Goal: Task Accomplishment & Management: Manage account settings

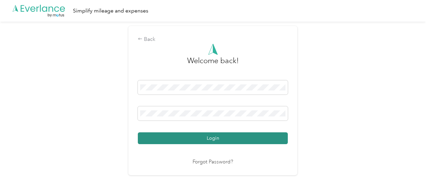
click at [190, 133] on button "Login" at bounding box center [213, 139] width 150 height 12
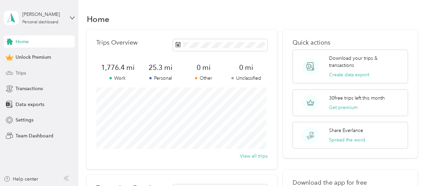
click at [34, 72] on div "Trips" at bounding box center [39, 73] width 71 height 12
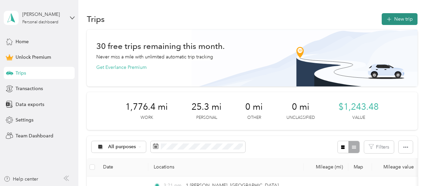
click at [387, 20] on icon "button" at bounding box center [389, 20] width 8 height 8
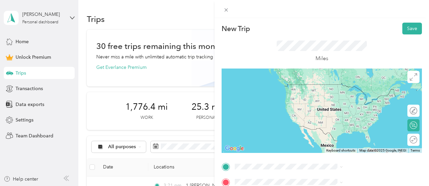
click at [352, 112] on span "[STREET_ADDRESS][PERSON_NAME][US_STATE]" at bounding box center [365, 106] width 93 height 12
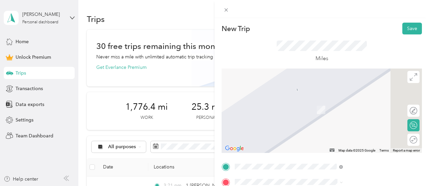
scroll to position [34, 0]
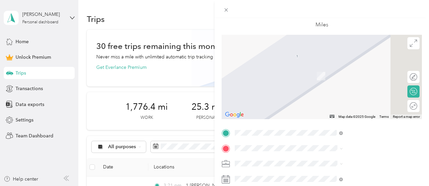
click at [326, 72] on li "Work" at bounding box center [360, 68] width 113 height 12
click at [346, 74] on span "[STREET_ADDRESS][PERSON_NAME][US_STATE]" at bounding box center [365, 69] width 93 height 12
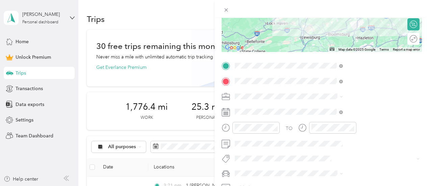
scroll to position [101, 0]
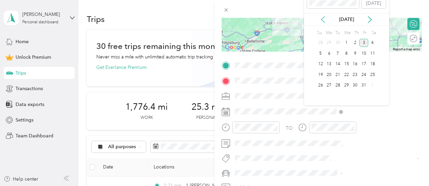
click at [324, 21] on icon at bounding box center [323, 19] width 7 height 7
click at [356, 54] on div "11" at bounding box center [355, 53] width 9 height 8
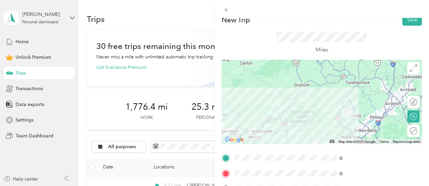
scroll to position [0, 0]
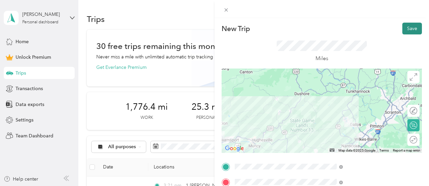
click at [407, 32] on button "Save" at bounding box center [413, 29] width 20 height 12
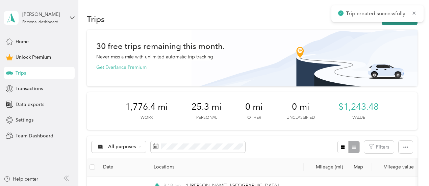
click at [394, 24] on button "New trip" at bounding box center [400, 19] width 36 height 12
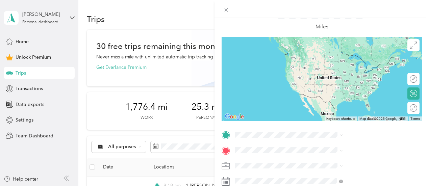
scroll to position [68, 0]
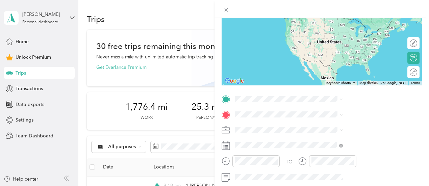
click at [339, 23] on span "[STREET_ADDRESS][PERSON_NAME][US_STATE]" at bounding box center [365, 19] width 93 height 12
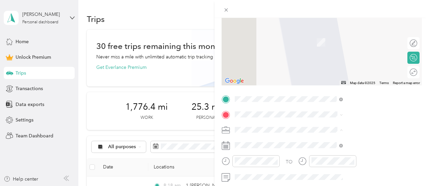
click at [335, 34] on div "Work" at bounding box center [360, 35] width 103 height 7
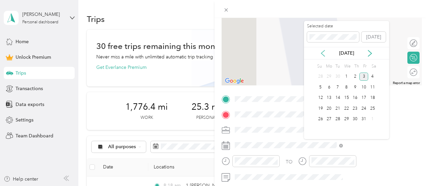
click at [323, 50] on icon at bounding box center [323, 53] width 7 height 7
click at [357, 88] on div "11" at bounding box center [355, 87] width 9 height 8
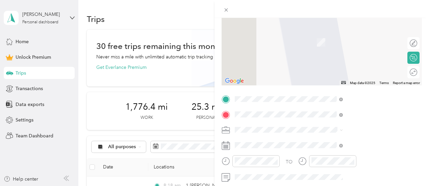
click at [350, 42] on div "[STREET_ADDRESS][PERSON_NAME][US_STATE]" at bounding box center [360, 35] width 103 height 14
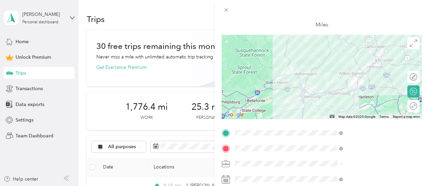
scroll to position [0, 0]
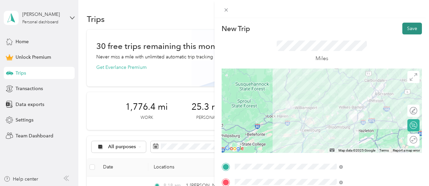
click at [408, 27] on button "Save" at bounding box center [413, 29] width 20 height 12
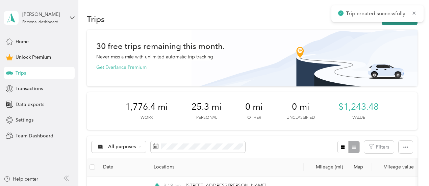
click at [400, 24] on button "New trip" at bounding box center [400, 19] width 36 height 12
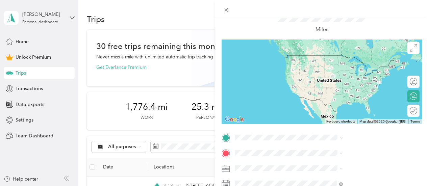
scroll to position [101, 0]
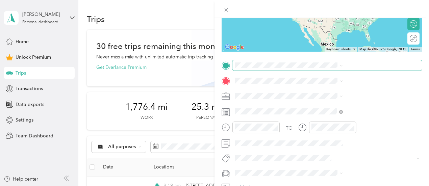
click at [331, 70] on span at bounding box center [328, 65] width 190 height 11
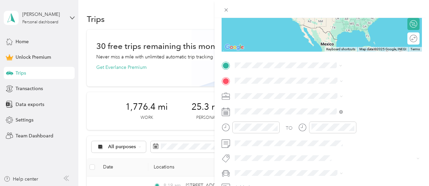
click at [335, 90] on span "[STREET_ADDRESS][PERSON_NAME][US_STATE]" at bounding box center [365, 93] width 93 height 12
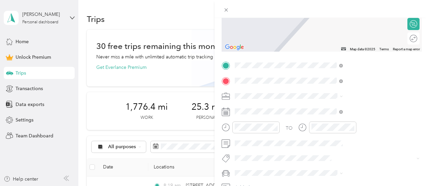
click at [358, 106] on span "[STREET_ADDRESS][PERSON_NAME][US_STATE]" at bounding box center [365, 108] width 93 height 12
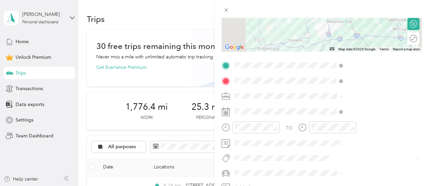
click at [328, 6] on ol "Work Personal Travel Other Charity Medical Moving Commute" at bounding box center [360, 43] width 113 height 95
click at [409, 38] on div at bounding box center [410, 38] width 14 height 7
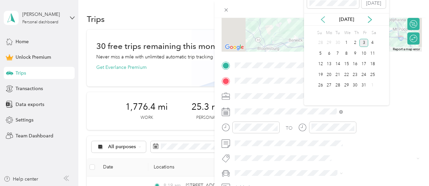
click at [325, 21] on icon at bounding box center [323, 19] width 7 height 7
click at [354, 54] on div "11" at bounding box center [355, 53] width 9 height 8
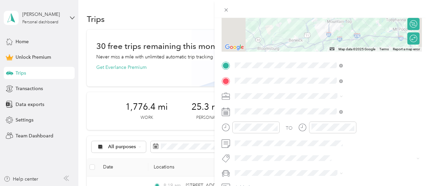
click at [326, 99] on span at bounding box center [328, 96] width 190 height 11
click at [318, 2] on span "Work" at bounding box center [314, 2] width 11 height 6
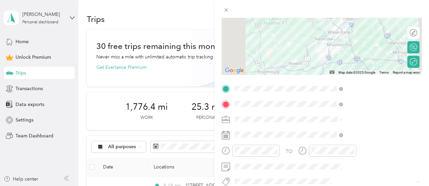
scroll to position [68, 0]
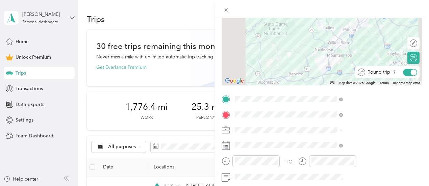
click at [411, 73] on div at bounding box center [414, 72] width 6 height 6
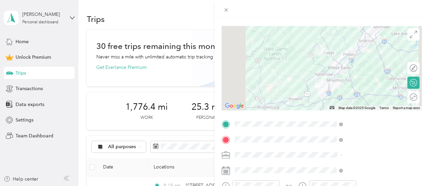
scroll to position [0, 0]
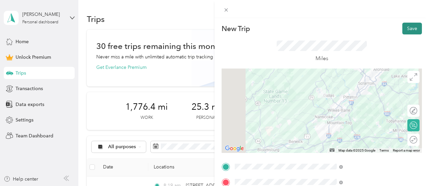
click at [407, 27] on button "Save" at bounding box center [413, 29] width 20 height 12
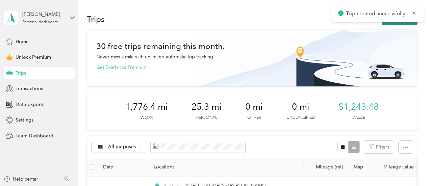
click at [400, 23] on button "New trip" at bounding box center [400, 19] width 36 height 12
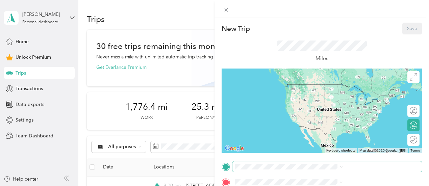
click at [352, 163] on span at bounding box center [328, 167] width 190 height 11
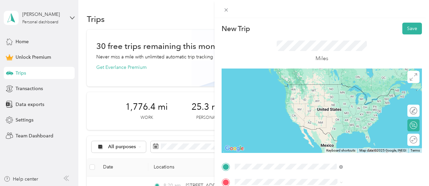
click at [344, 83] on span "[STREET_ADDRESS][PERSON_NAME][US_STATE]" at bounding box center [365, 87] width 93 height 12
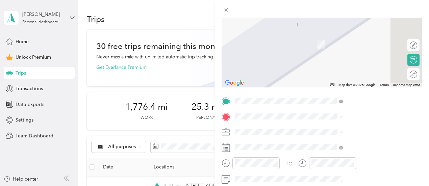
scroll to position [68, 0]
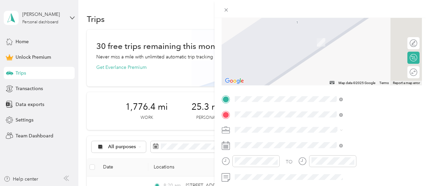
click at [341, 37] on span "[STREET_ADDRESS][US_STATE]" at bounding box center [353, 33] width 68 height 6
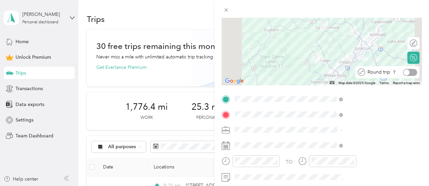
click at [408, 73] on div at bounding box center [410, 72] width 14 height 7
click at [326, 36] on div "Work" at bounding box center [360, 35] width 103 height 7
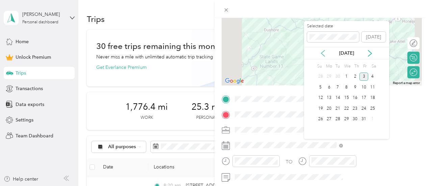
click at [325, 52] on icon at bounding box center [323, 53] width 7 height 7
click at [364, 86] on div "12" at bounding box center [364, 87] width 9 height 8
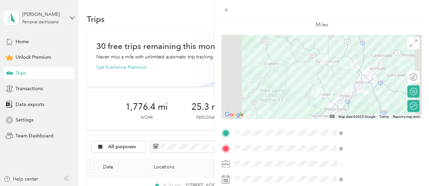
scroll to position [0, 0]
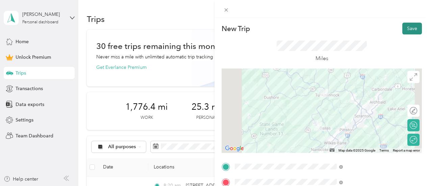
click at [407, 30] on button "Save" at bounding box center [413, 29] width 20 height 12
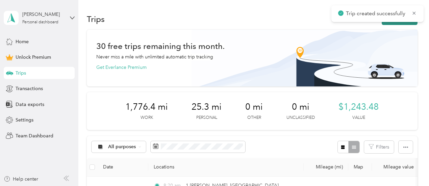
click at [400, 24] on button "New trip" at bounding box center [400, 19] width 36 height 12
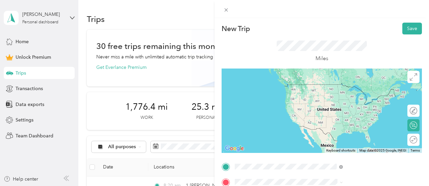
click at [337, 112] on span "[STREET_ADDRESS][PERSON_NAME][US_STATE]" at bounding box center [365, 106] width 93 height 12
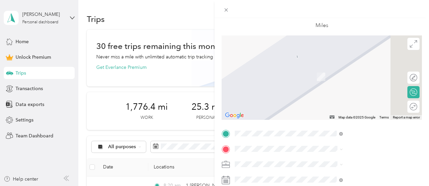
scroll to position [68, 0]
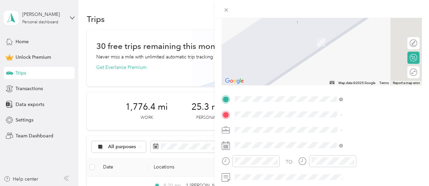
click at [323, 38] on div "Work" at bounding box center [360, 35] width 103 height 7
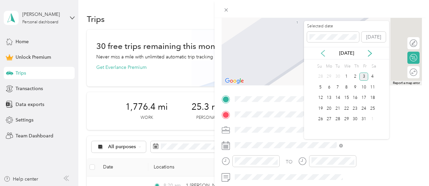
click at [325, 54] on icon at bounding box center [323, 53] width 7 height 7
click at [331, 98] on div "15" at bounding box center [329, 98] width 9 height 8
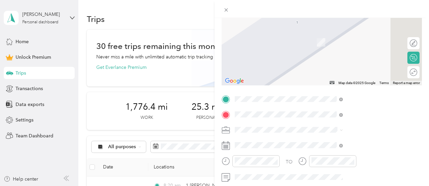
click at [356, 35] on span "[STREET_ADDRESS][US_STATE]" at bounding box center [353, 32] width 68 height 6
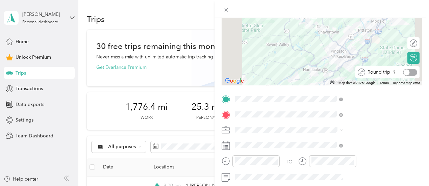
click at [408, 73] on div at bounding box center [410, 72] width 14 height 7
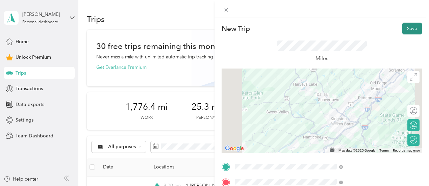
click at [406, 30] on button "Save" at bounding box center [413, 29] width 20 height 12
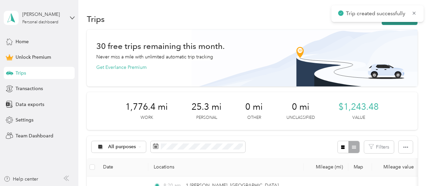
click at [398, 24] on button "New trip" at bounding box center [400, 19] width 36 height 12
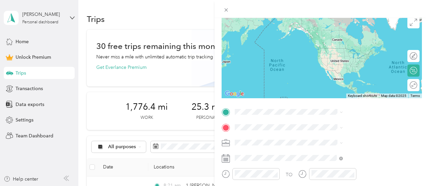
scroll to position [68, 0]
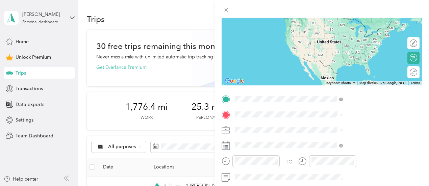
click at [354, 42] on span "[STREET_ADDRESS][PERSON_NAME][US_STATE]" at bounding box center [365, 39] width 93 height 12
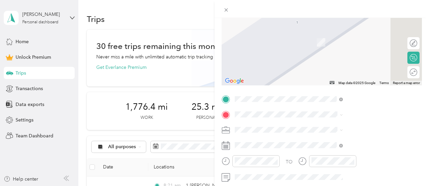
click at [325, 37] on li "Work" at bounding box center [360, 35] width 113 height 12
click at [337, 41] on span "[STREET_ADDRESS][PERSON_NAME][US_STATE]" at bounding box center [365, 35] width 93 height 12
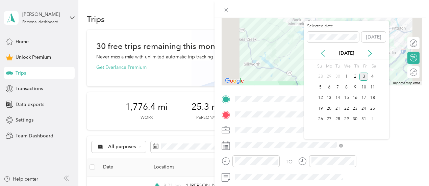
click at [323, 53] on icon at bounding box center [323, 53] width 7 height 7
click at [340, 98] on div "16" at bounding box center [338, 98] width 9 height 8
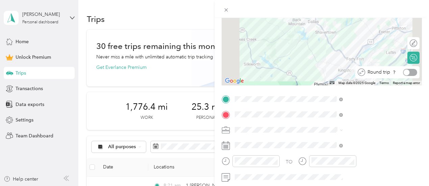
click at [409, 74] on div at bounding box center [410, 72] width 14 height 7
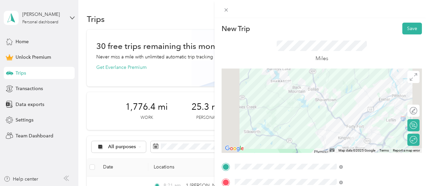
scroll to position [0, 0]
click at [411, 26] on button "Save" at bounding box center [413, 29] width 20 height 12
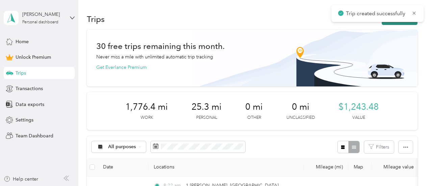
click at [401, 24] on button "New trip" at bounding box center [400, 19] width 36 height 12
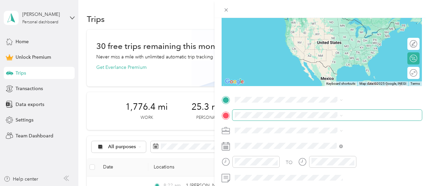
scroll to position [68, 0]
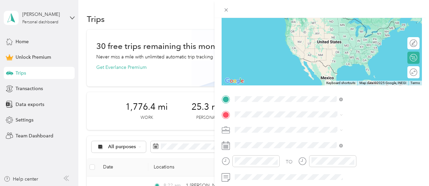
click at [333, 45] on span "[STREET_ADDRESS][PERSON_NAME][US_STATE]" at bounding box center [365, 39] width 93 height 12
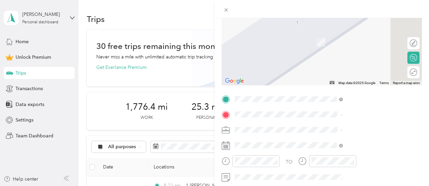
click at [321, 37] on div "Work" at bounding box center [360, 34] width 103 height 7
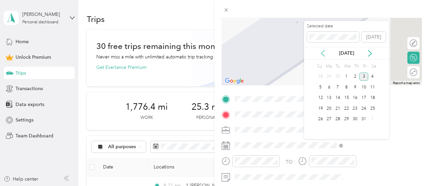
click at [323, 54] on icon at bounding box center [323, 53] width 7 height 7
click at [356, 97] on div "18" at bounding box center [355, 98] width 9 height 8
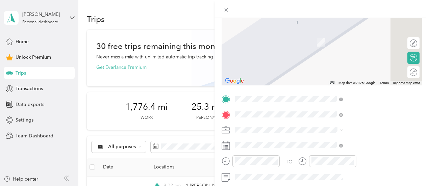
click at [349, 144] on span "[STREET_ADDRESS][PERSON_NAME][US_STATE]" at bounding box center [365, 142] width 93 height 12
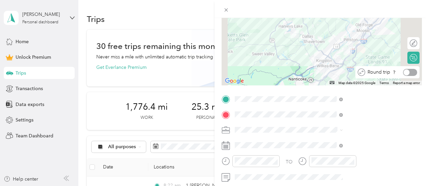
click at [404, 72] on div at bounding box center [407, 72] width 6 height 6
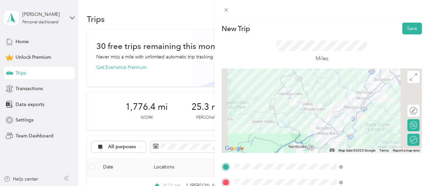
scroll to position [0, 0]
click at [407, 28] on button "Save" at bounding box center [413, 29] width 20 height 12
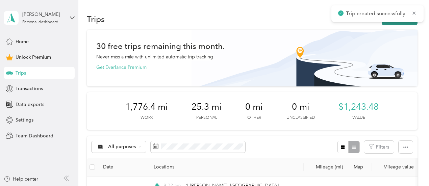
click at [398, 24] on button "New trip" at bounding box center [400, 19] width 36 height 12
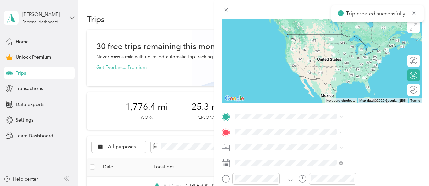
scroll to position [101, 0]
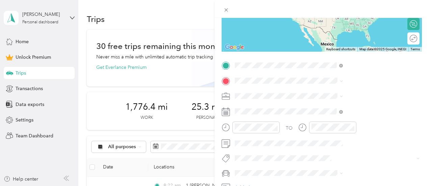
click at [357, 118] on span "[STREET_ADDRESS][PERSON_NAME][US_STATE]" at bounding box center [365, 112] width 93 height 12
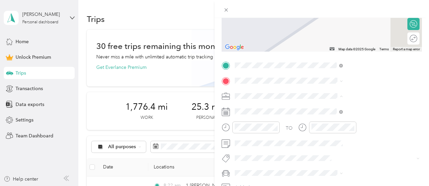
click at [318, 3] on span "Work" at bounding box center [314, 2] width 11 height 6
click at [348, 111] on span "[STREET_ADDRESS][PERSON_NAME][PERSON_NAME][US_STATE]" at bounding box center [365, 108] width 93 height 12
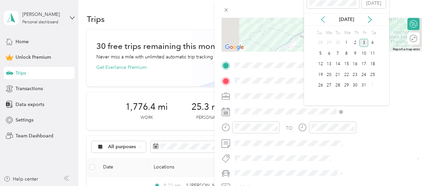
click at [324, 20] on icon at bounding box center [323, 19] width 7 height 7
click at [340, 74] on div "23" at bounding box center [338, 75] width 9 height 8
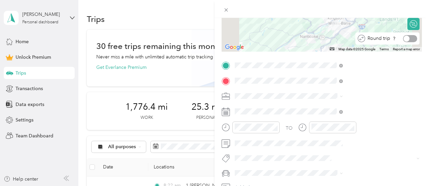
click at [408, 38] on div at bounding box center [410, 38] width 14 height 7
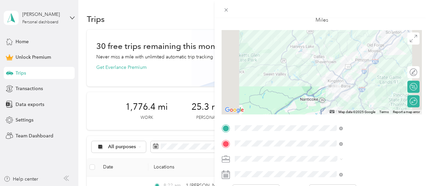
scroll to position [0, 0]
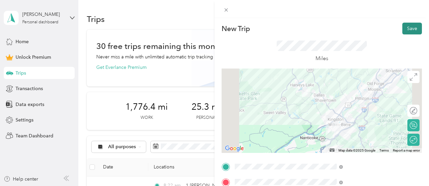
click at [410, 30] on button "Save" at bounding box center [413, 29] width 20 height 12
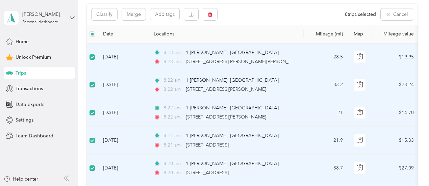
scroll to position [101, 0]
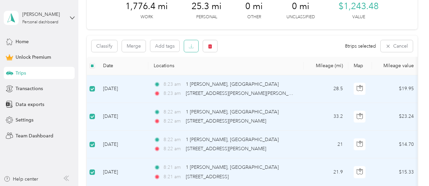
click at [192, 49] on icon "button" at bounding box center [191, 46] width 5 height 5
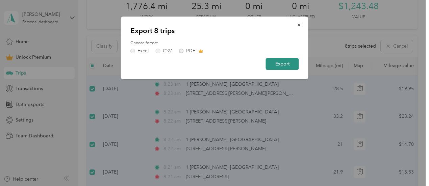
click at [270, 64] on button "Export" at bounding box center [282, 64] width 33 height 12
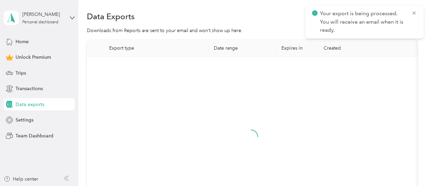
scroll to position [99, 0]
